Goal: Transaction & Acquisition: Purchase product/service

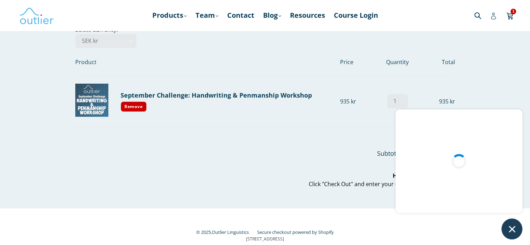
click at [492, 16] on icon at bounding box center [493, 16] width 7 height 7
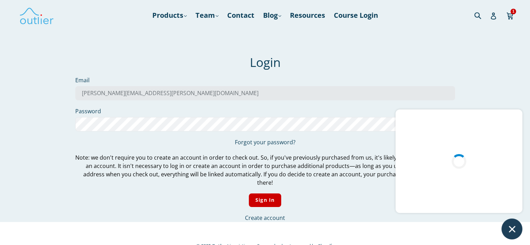
click at [57, 133] on div "We've sent you an email with a link to update your password. Login Email elena.…" at bounding box center [265, 123] width 418 height 196
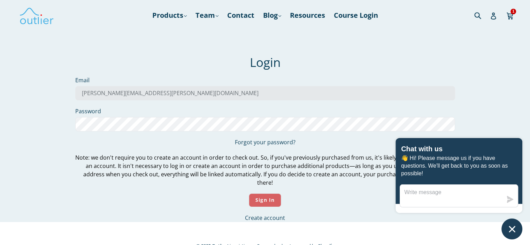
click at [267, 193] on input "Sign In" at bounding box center [265, 200] width 32 height 14
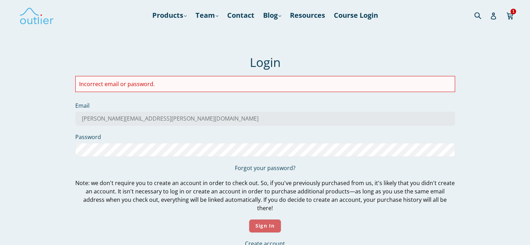
click at [263, 219] on input "Sign In" at bounding box center [265, 226] width 32 height 14
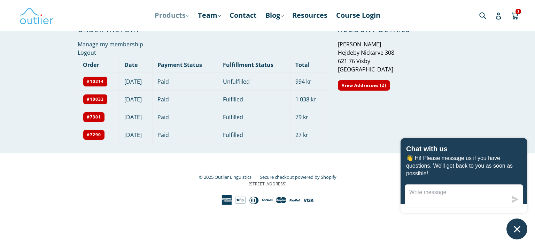
click at [171, 13] on link "Products .cls-1{fill:#231f20} expand" at bounding box center [171, 15] width 41 height 13
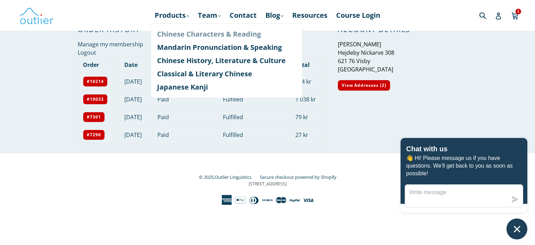
click at [183, 33] on link "Chinese Characters & Reading" at bounding box center [226, 34] width 139 height 13
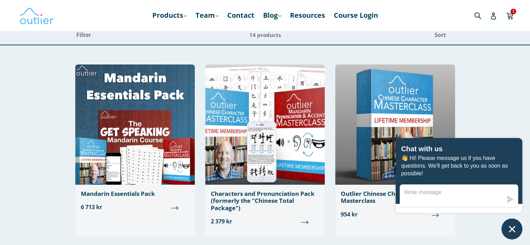
drag, startPoint x: 533, startPoint y: 57, endPoint x: 447, endPoint y: 16, distance: 94.6
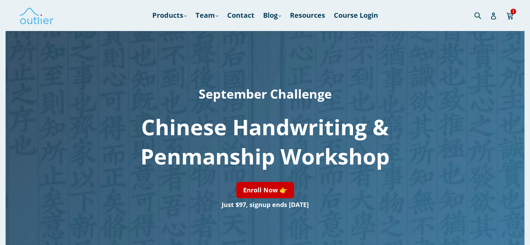
click at [261, 190] on link "Enroll Now 👉" at bounding box center [265, 190] width 58 height 16
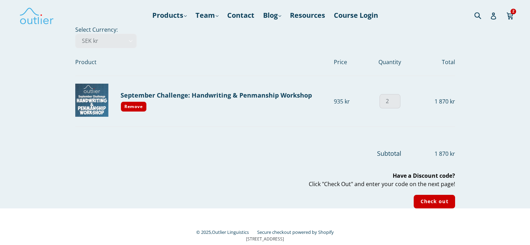
type input "1"
click at [394, 102] on input "1" at bounding box center [389, 101] width 21 height 14
click at [354, 118] on td "935 kr Edit Cancel" at bounding box center [350, 101] width 33 height 51
click at [431, 198] on input "Check out" at bounding box center [433, 202] width 41 height 14
